Goal: Information Seeking & Learning: Learn about a topic

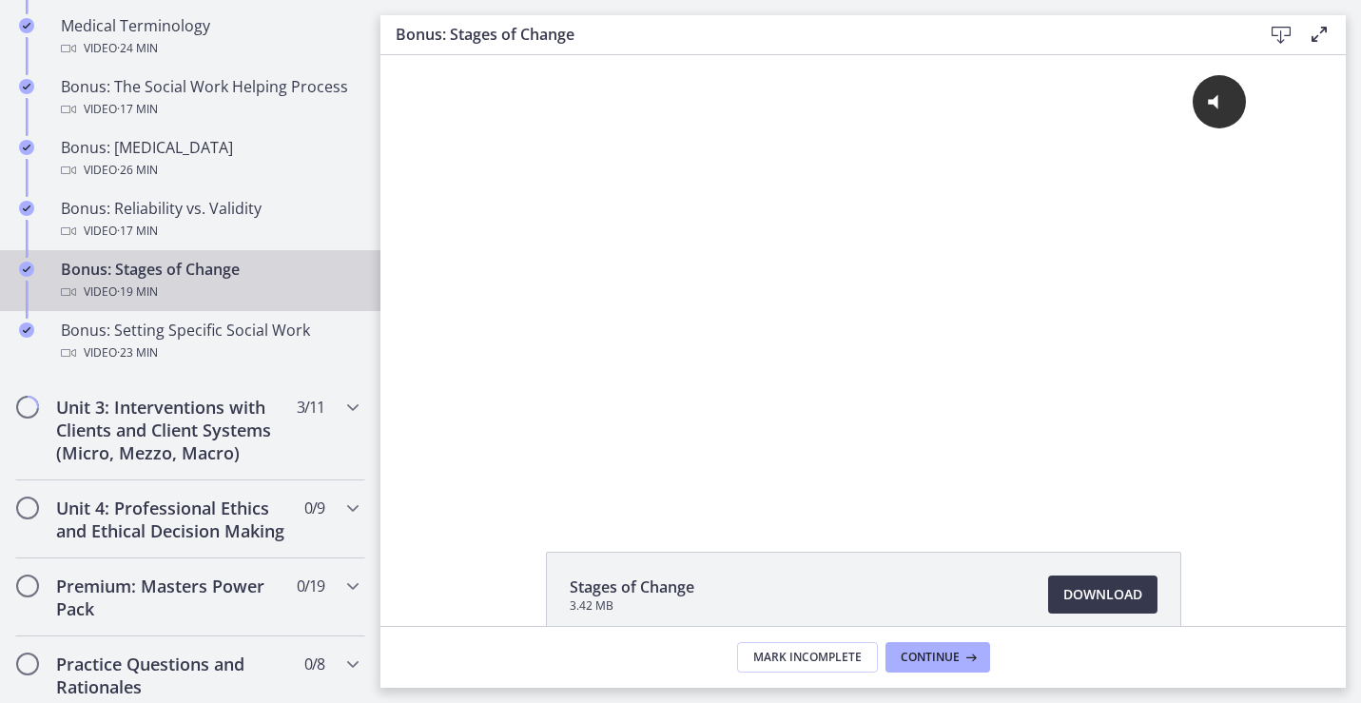
scroll to position [1546, 0]
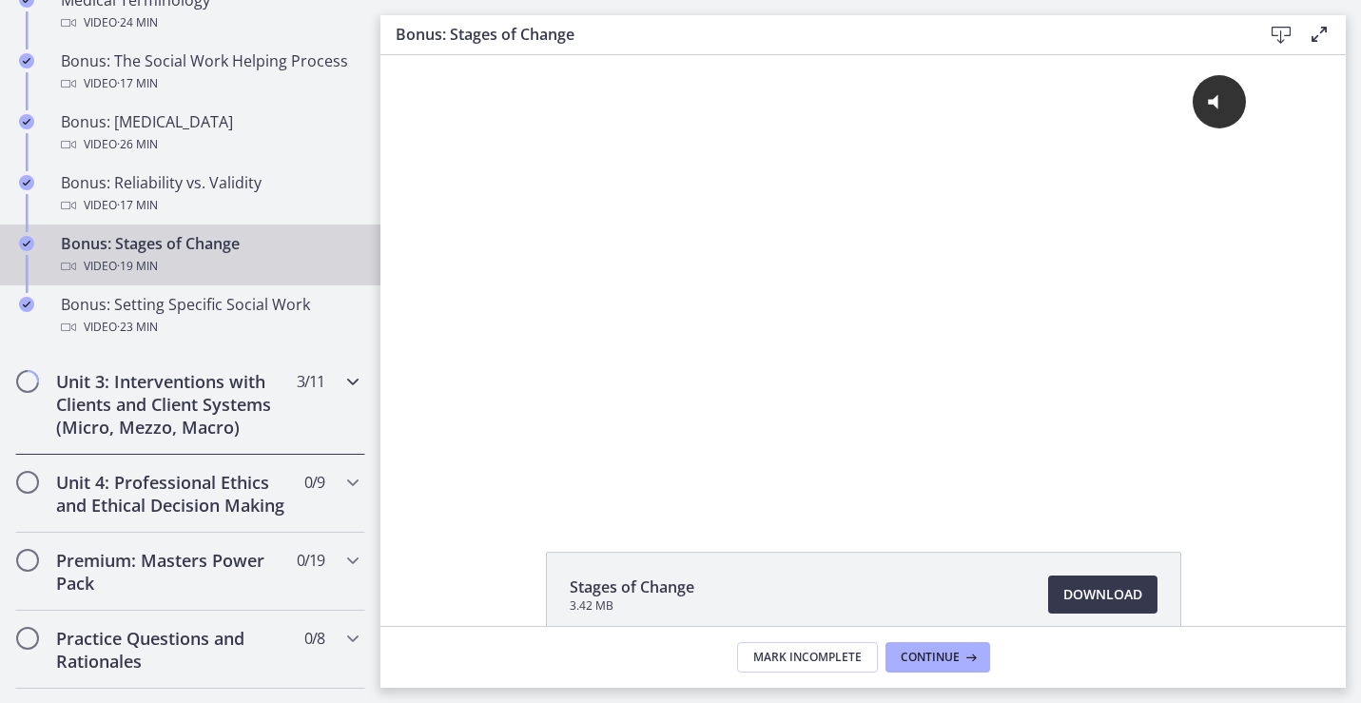
click at [269, 405] on h2 "Unit 3: Interventions with Clients and Client Systems (Micro, Mezzo, Macro)" at bounding box center [172, 404] width 232 height 68
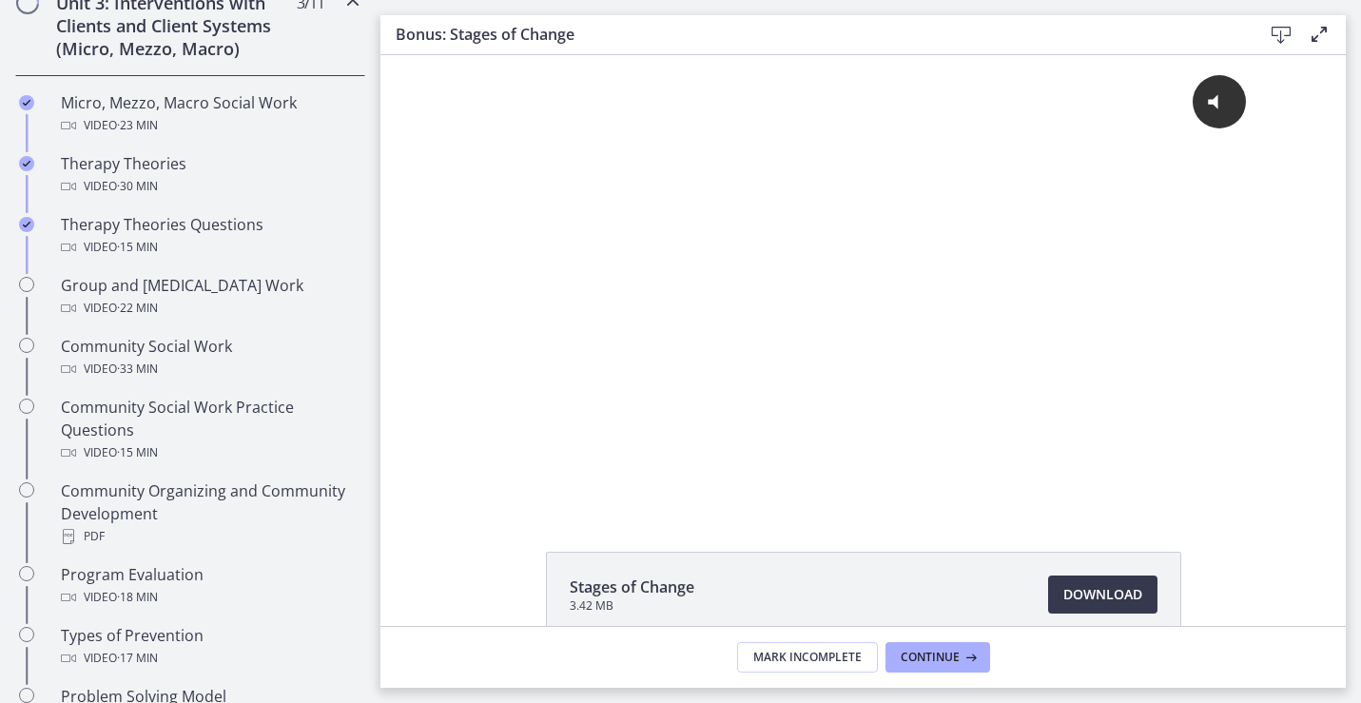
scroll to position [759, 0]
